Goal: Task Accomplishment & Management: Use online tool/utility

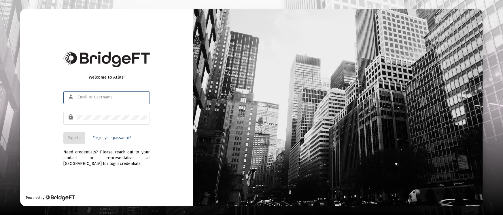
type input "[PERSON_NAME][EMAIL_ADDRESS][DOMAIN_NAME]"
click at [75, 141] on button "Sign In" at bounding box center [74, 138] width 22 height 12
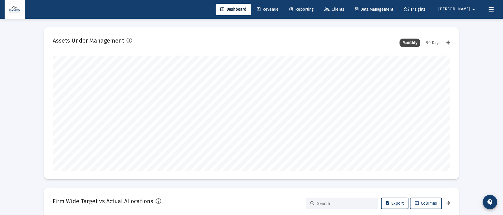
type input "[DATE]"
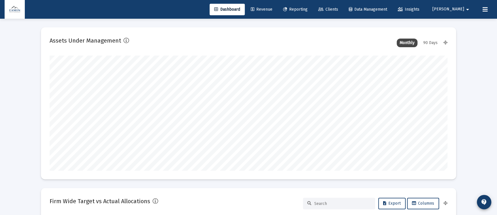
scroll to position [115, 186]
click at [321, 16] on div "Dashboard Revenue Reporting Clients Data Management Insights [PERSON_NAME]" at bounding box center [248, 9] width 487 height 19
click at [307, 7] on span "Reporting" at bounding box center [295, 9] width 24 height 5
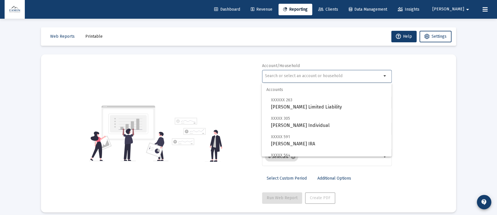
click at [290, 76] on input "text" at bounding box center [323, 76] width 117 height 5
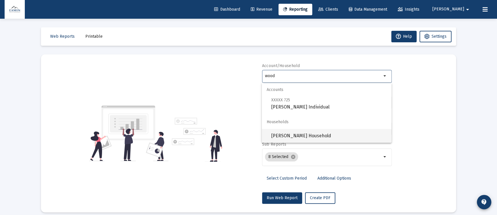
click at [289, 134] on span "[PERSON_NAME] Household" at bounding box center [329, 136] width 116 height 14
type input "[PERSON_NAME] Household"
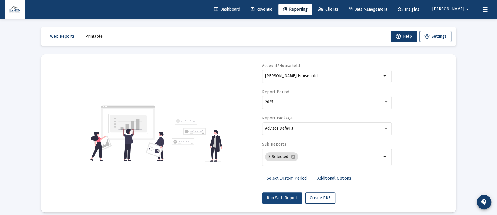
click at [279, 194] on button "Run Web Report" at bounding box center [282, 198] width 40 height 12
select select "View all"
